Goal: Task Accomplishment & Management: Use online tool/utility

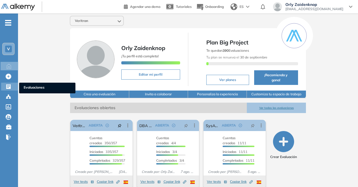
click at [8, 86] on icon at bounding box center [9, 87] width 6 height 6
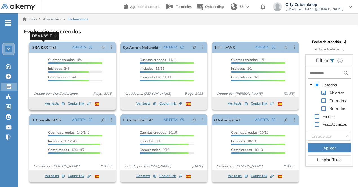
click at [46, 46] on link "DBA K8S Test" at bounding box center [43, 47] width 25 height 11
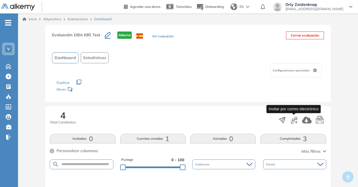
click at [297, 121] on icon "button" at bounding box center [294, 120] width 7 height 7
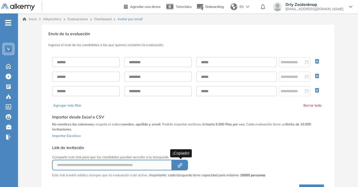
click at [182, 164] on icon "Created by potrace 1.16, written by [PERSON_NAME] [DATE]-[DATE]" at bounding box center [180, 165] width 6 height 5
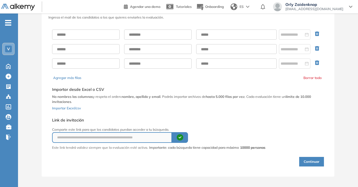
scroll to position [30, 0]
